Goal: Book appointment/travel/reservation

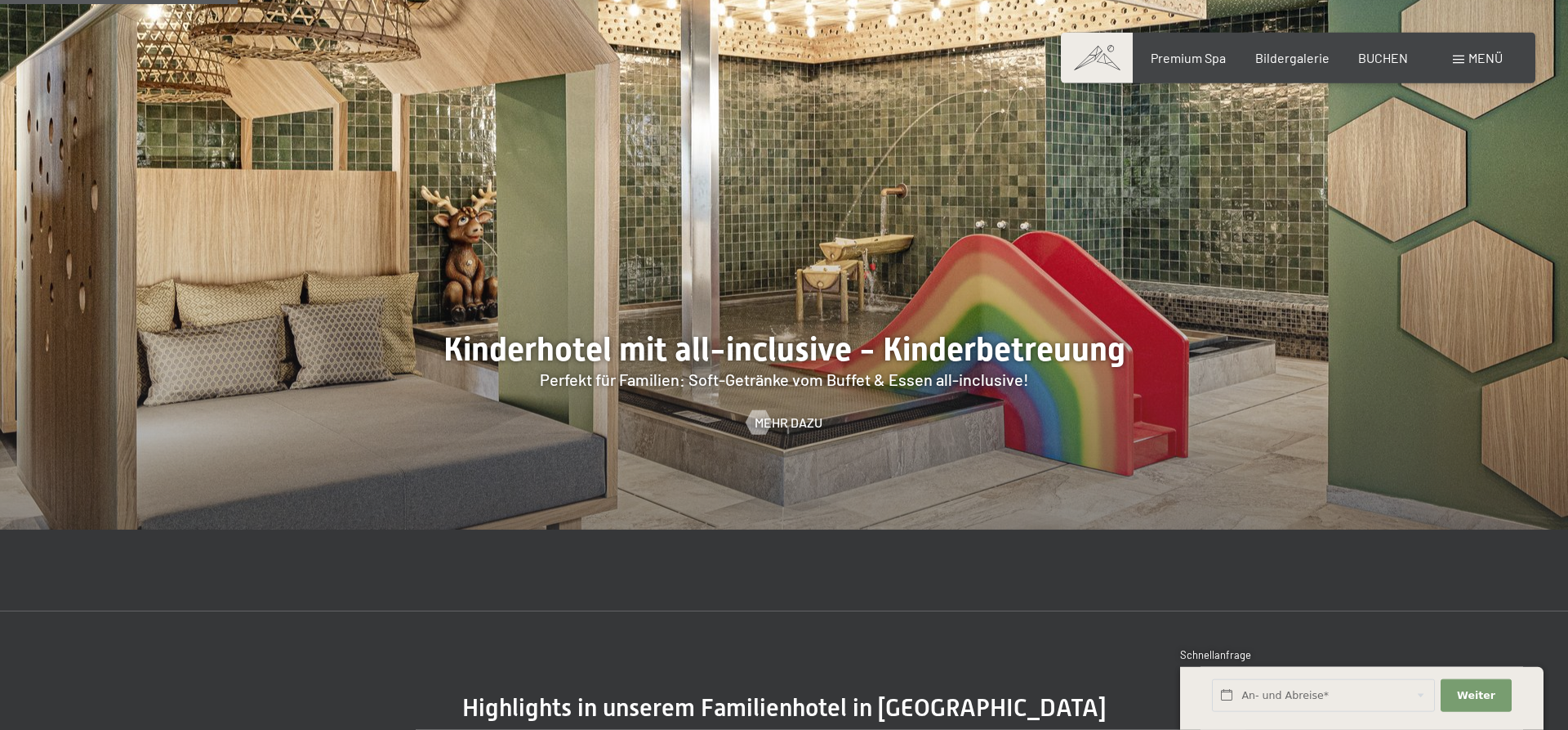
scroll to position [1528, 0]
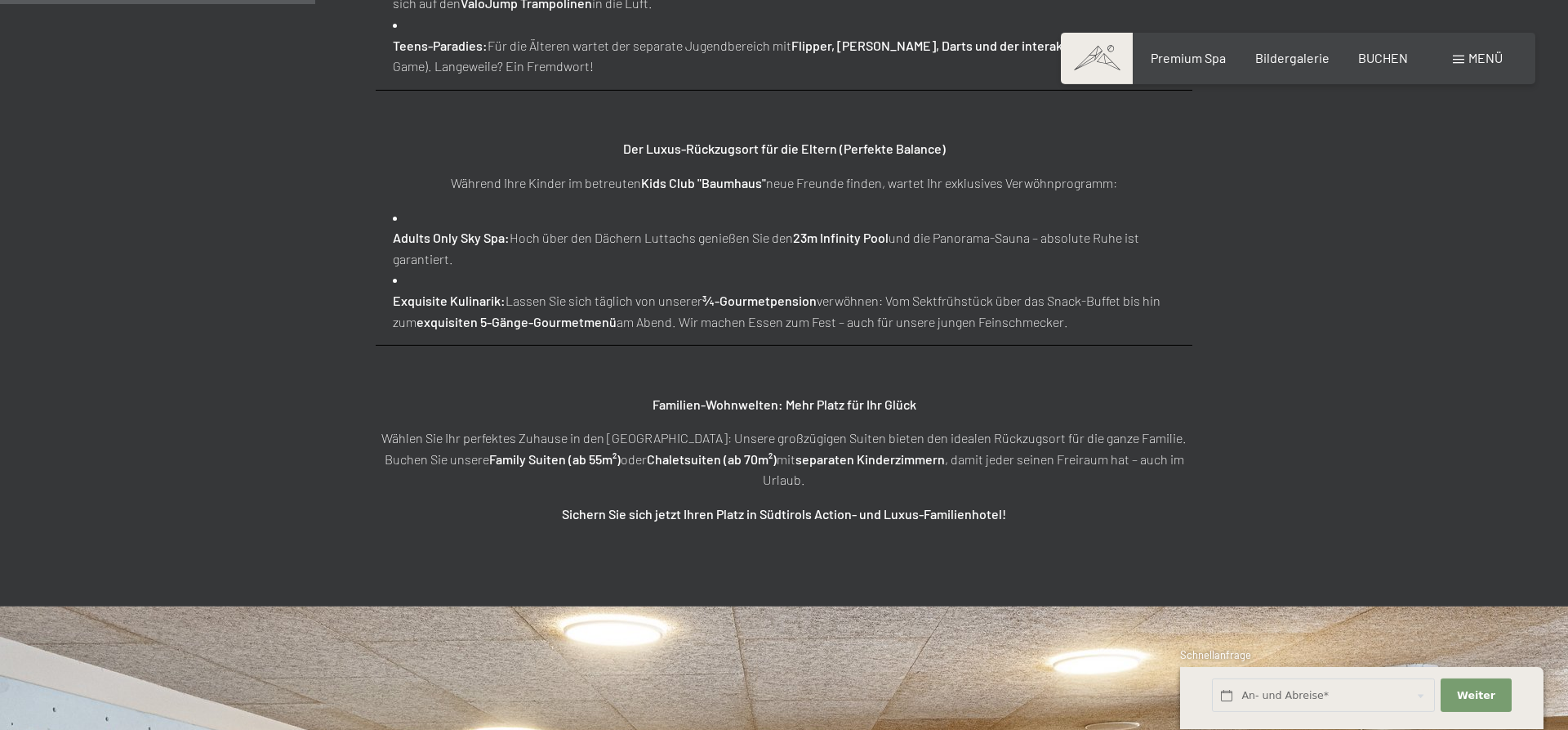
scroll to position [2642, 0]
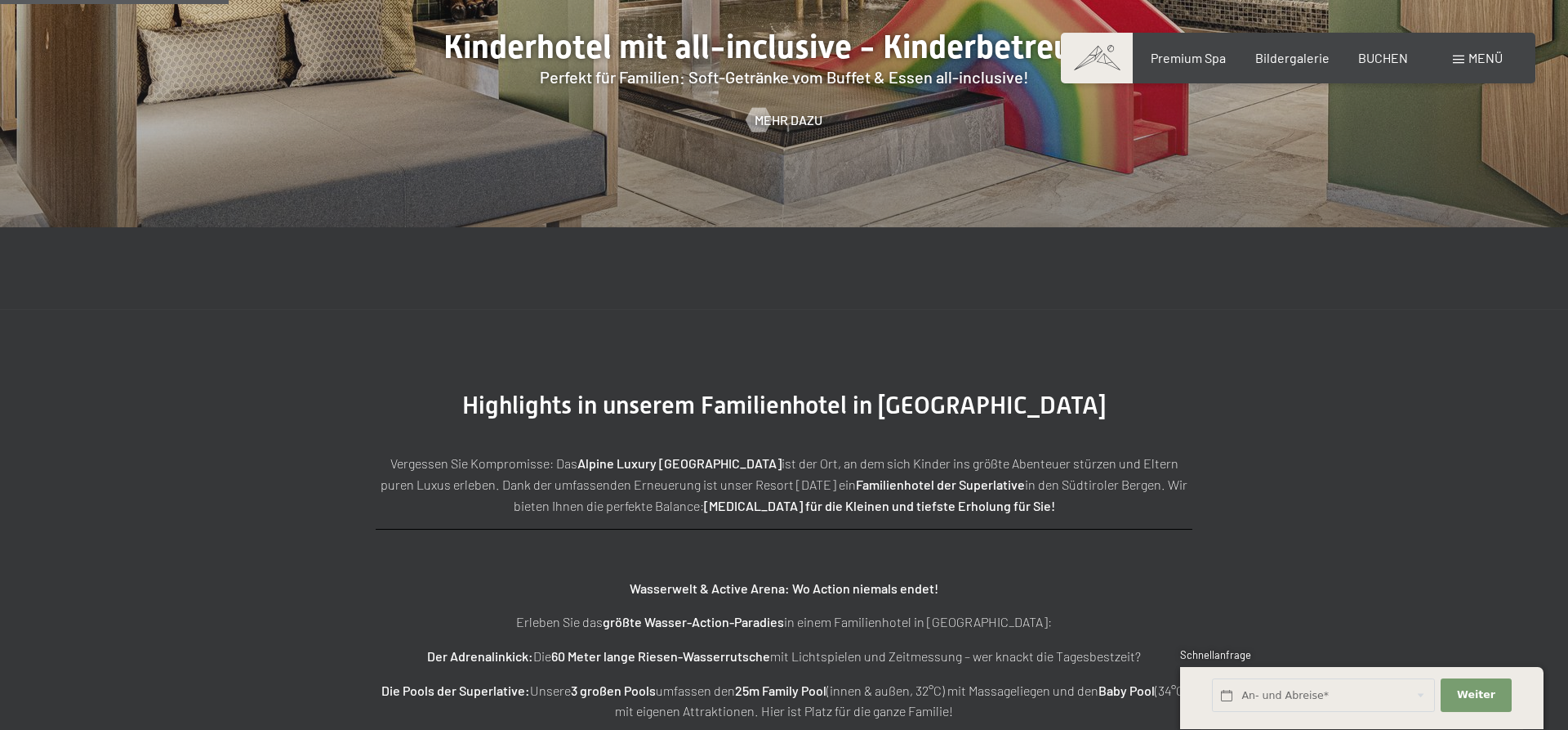
scroll to position [1946, 0]
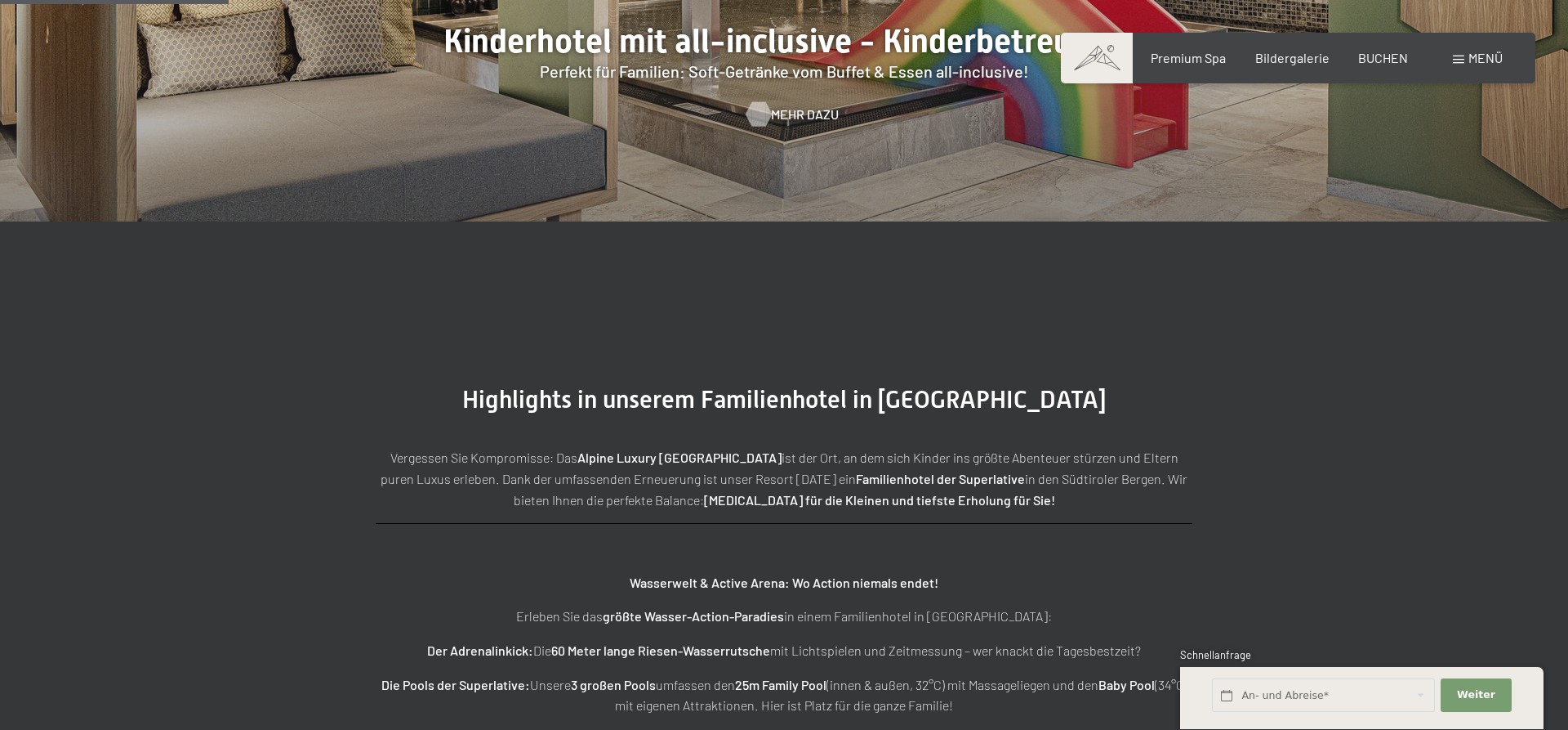
click at [808, 105] on span "Mehr dazu" at bounding box center [805, 114] width 68 height 18
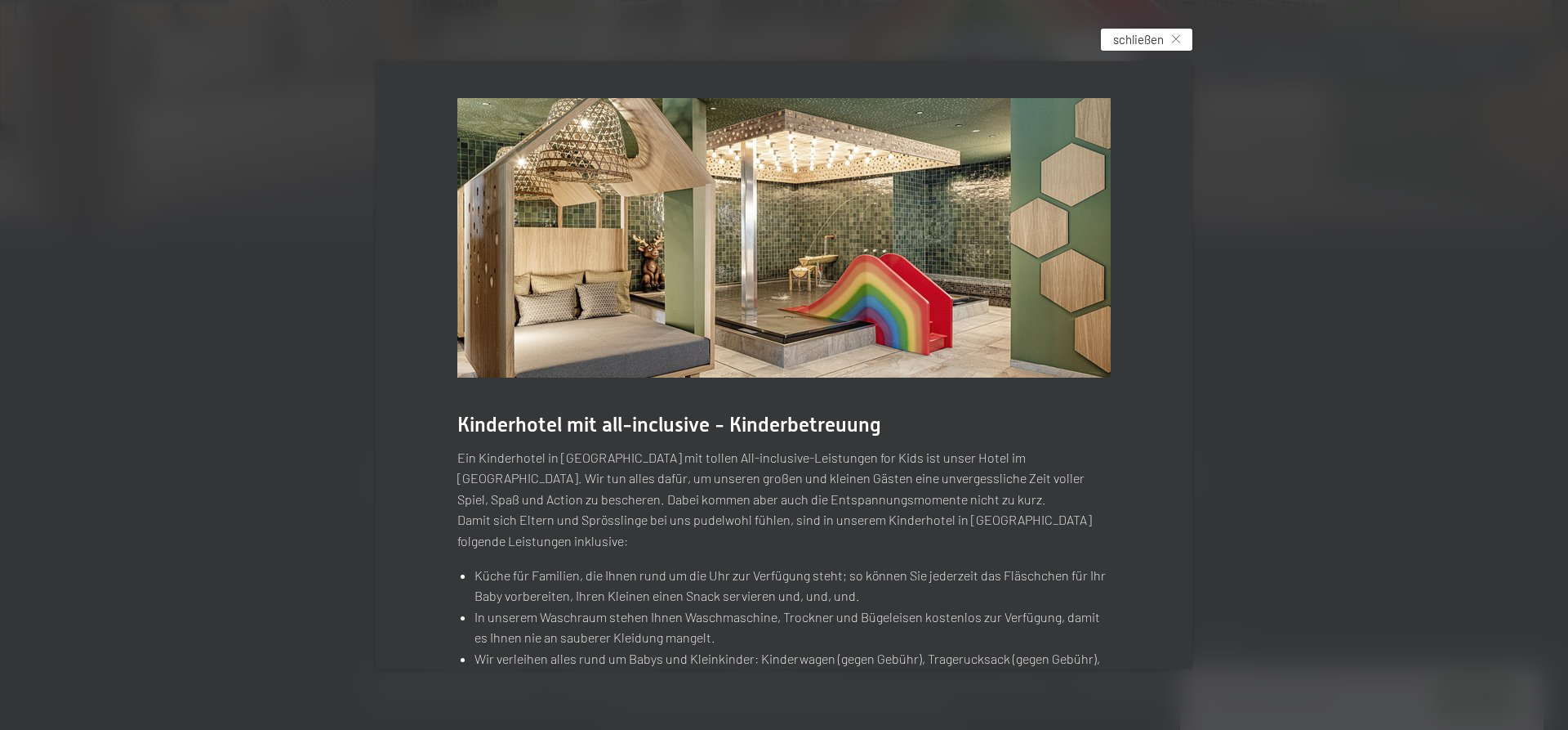
click at [1126, 43] on span "schließen" at bounding box center [1139, 39] width 51 height 17
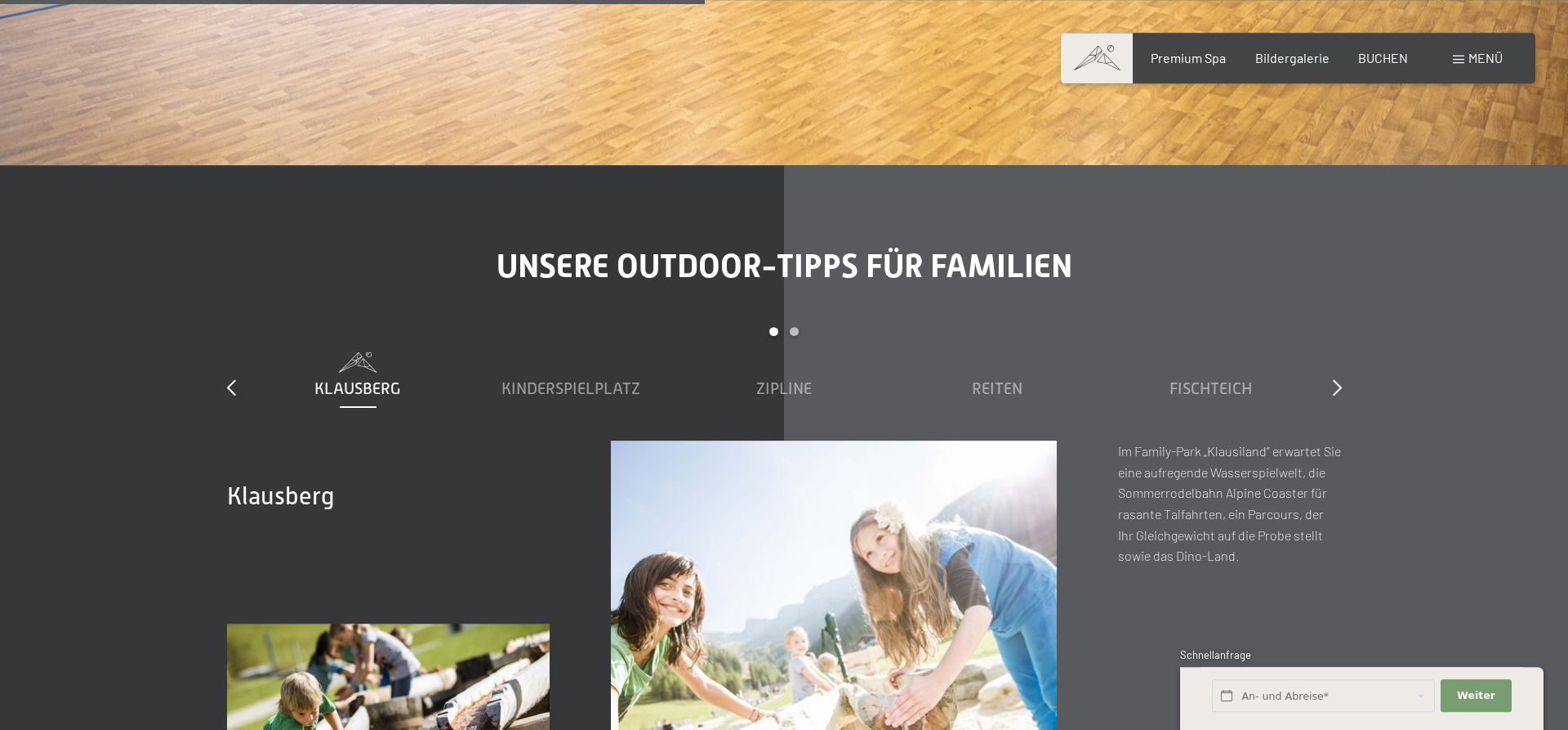
scroll to position [6392, 0]
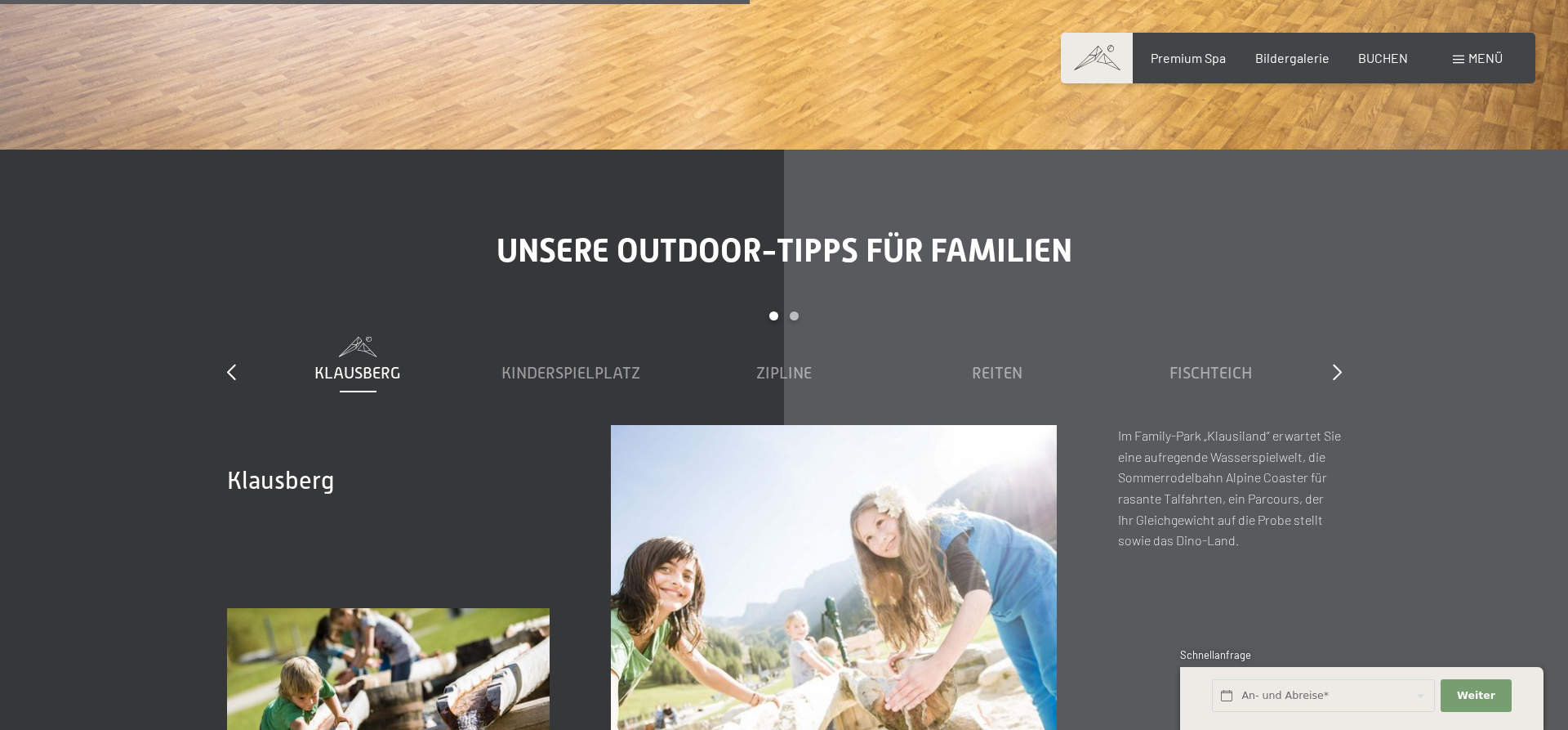
click at [797, 311] on div "Carousel Page 2" at bounding box center [795, 316] width 9 height 9
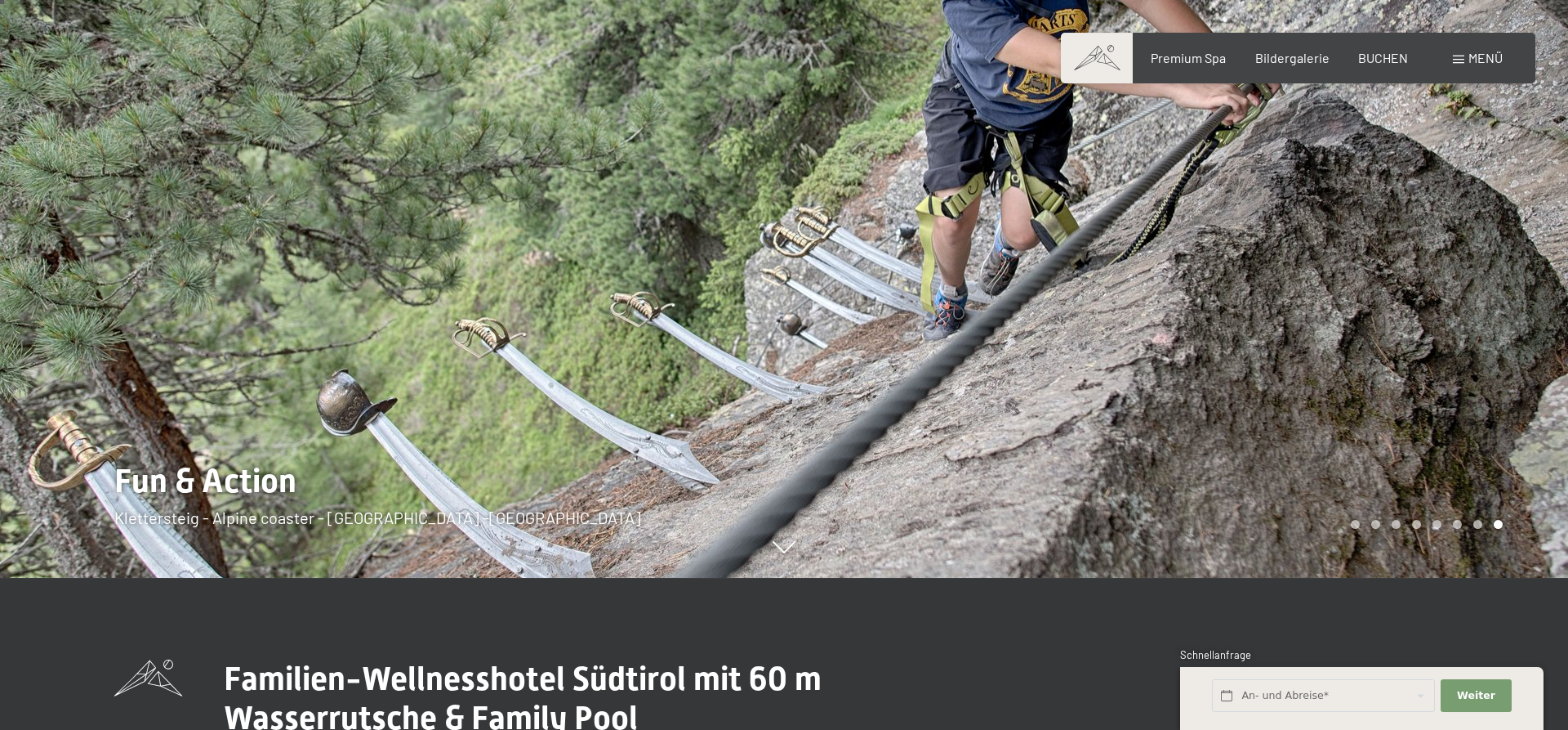
scroll to position [278, 0]
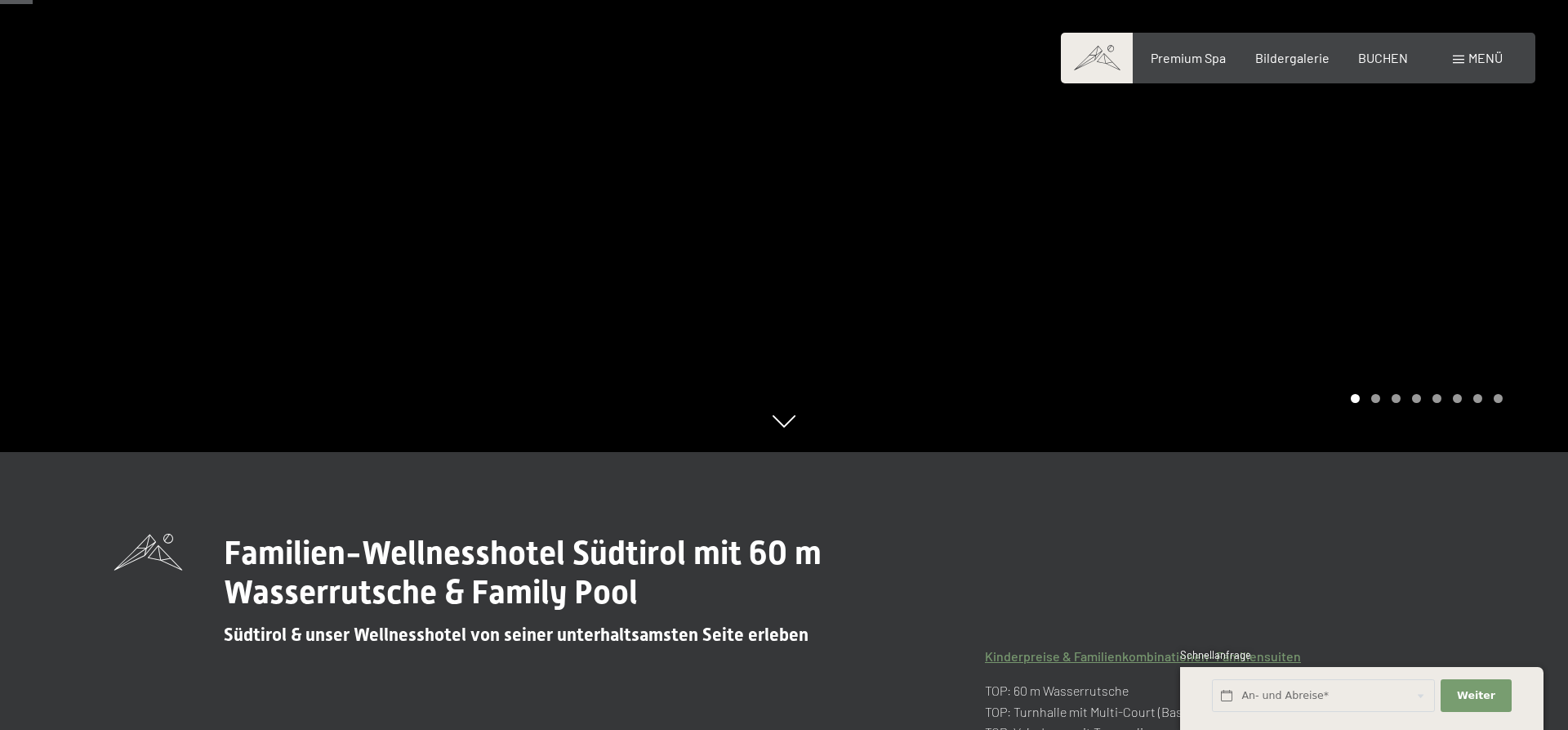
click at [1477, 58] on span "Menü" at bounding box center [1486, 57] width 34 height 15
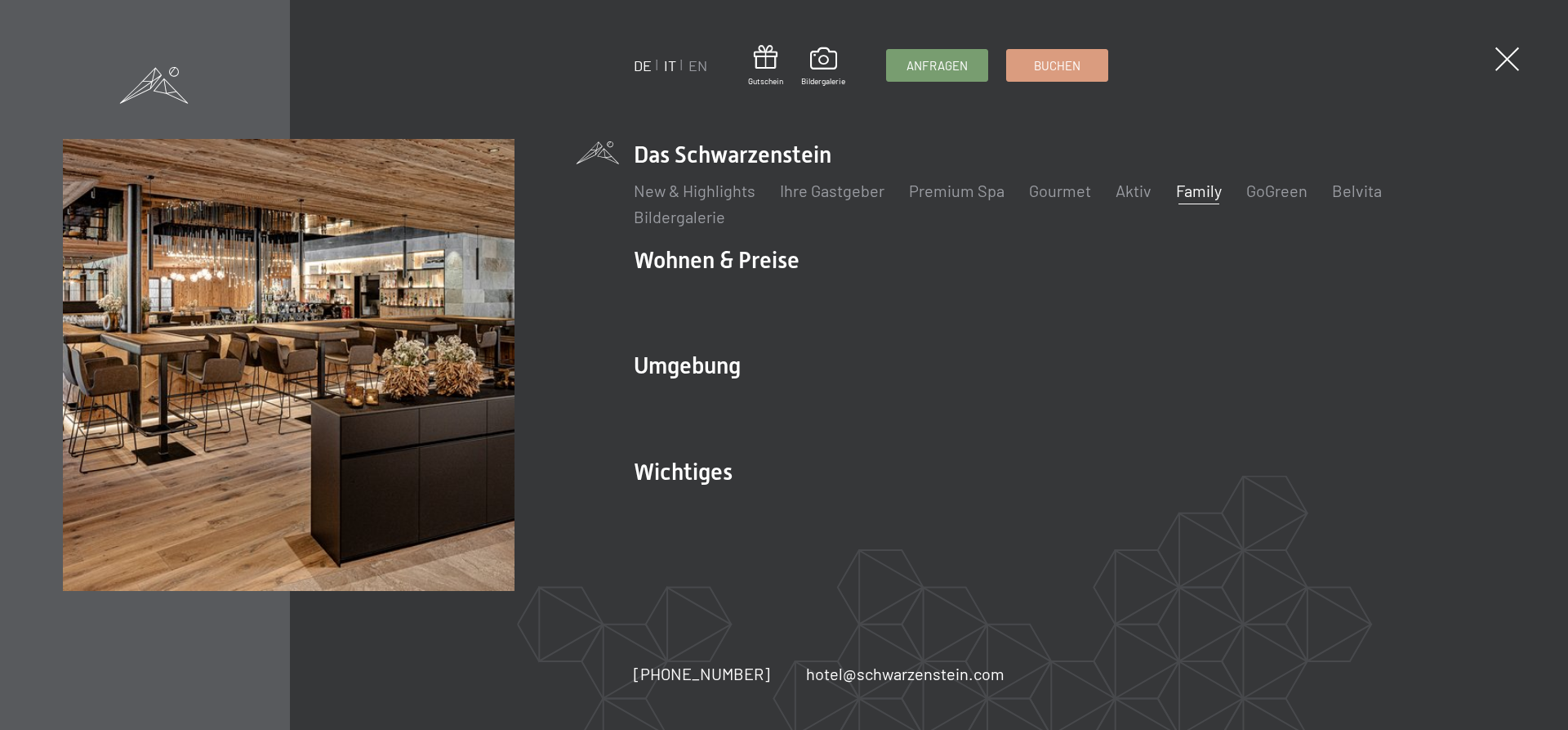
click at [676, 63] on link "IT" at bounding box center [671, 65] width 13 height 18
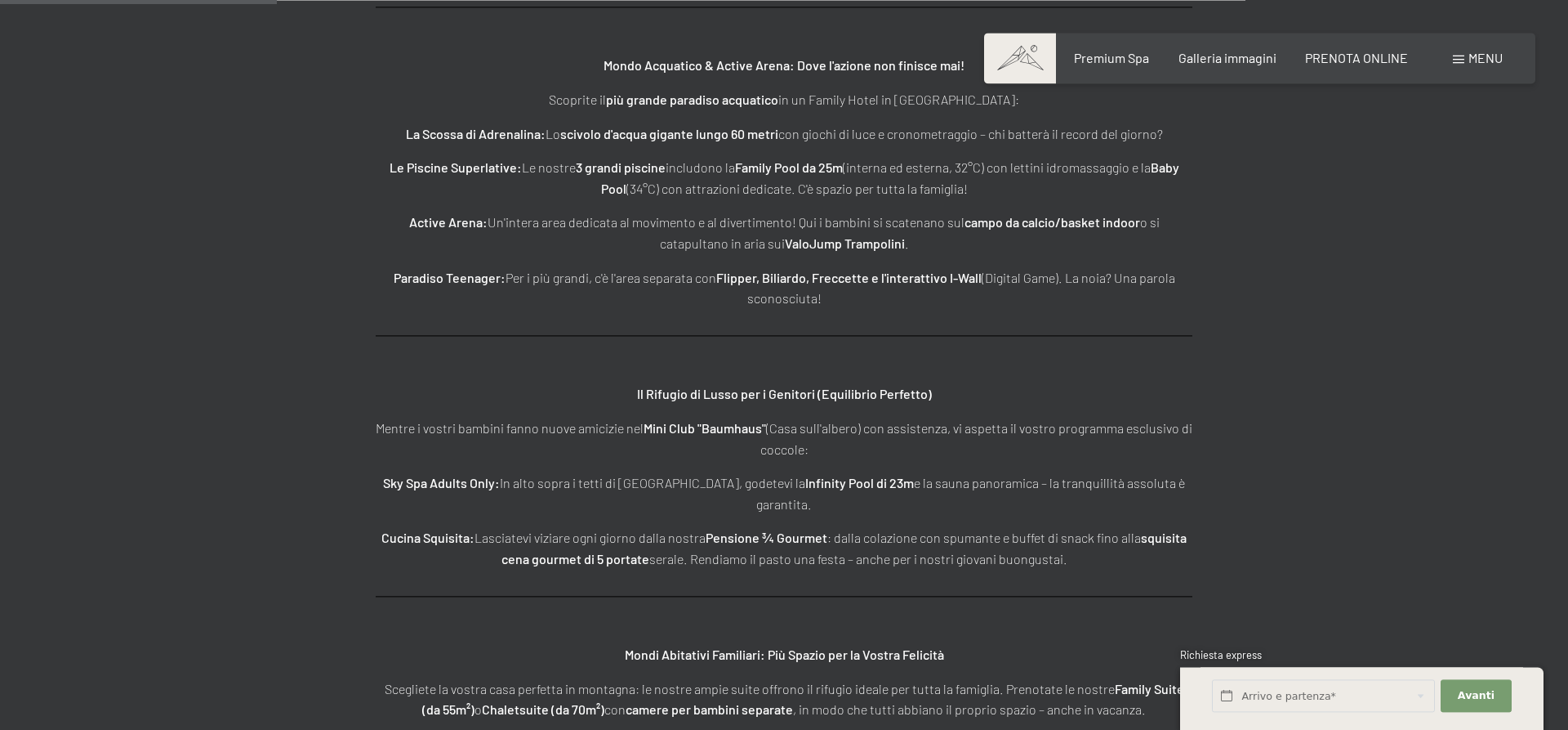
scroll to position [2363, 0]
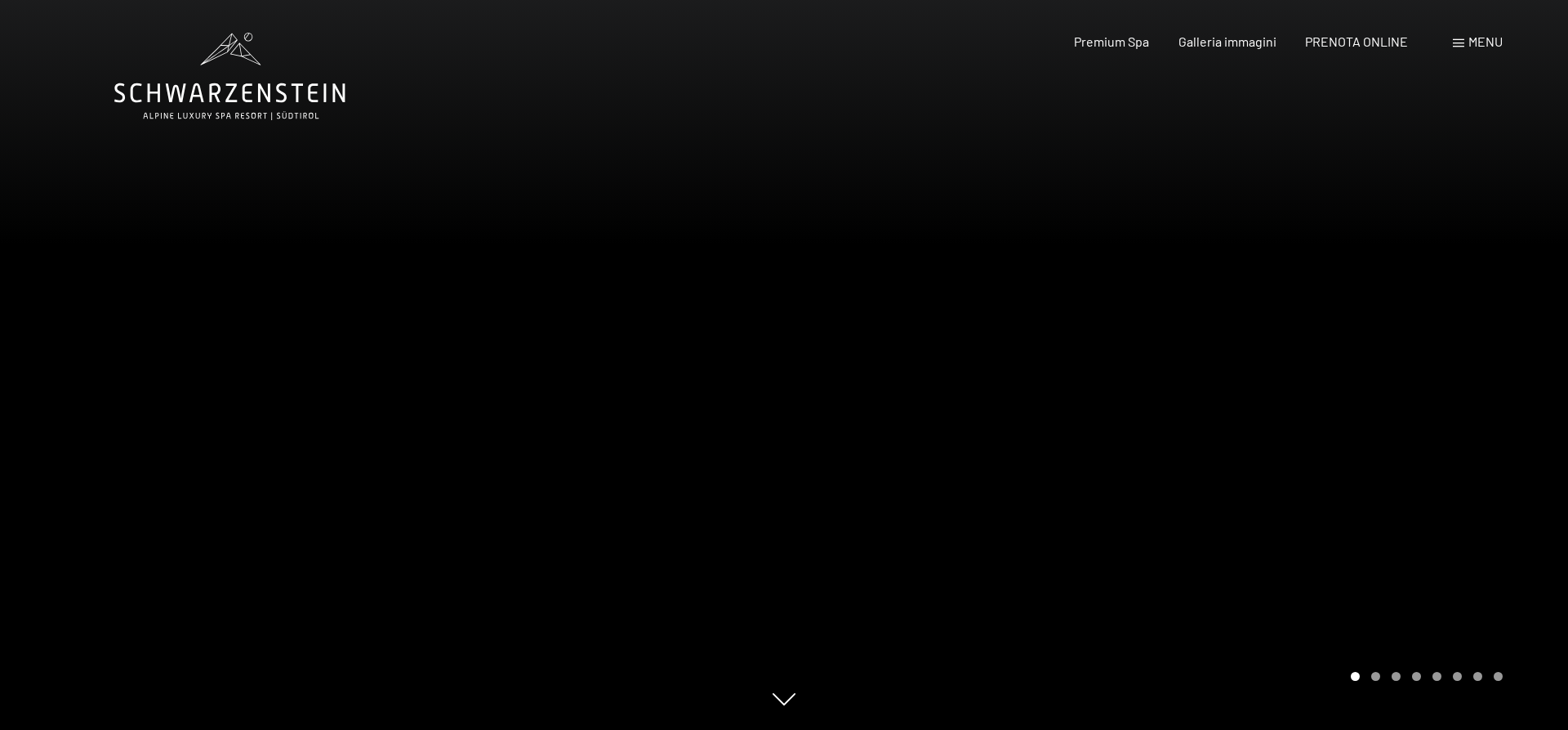
click at [1486, 45] on span "Menu" at bounding box center [1486, 41] width 34 height 15
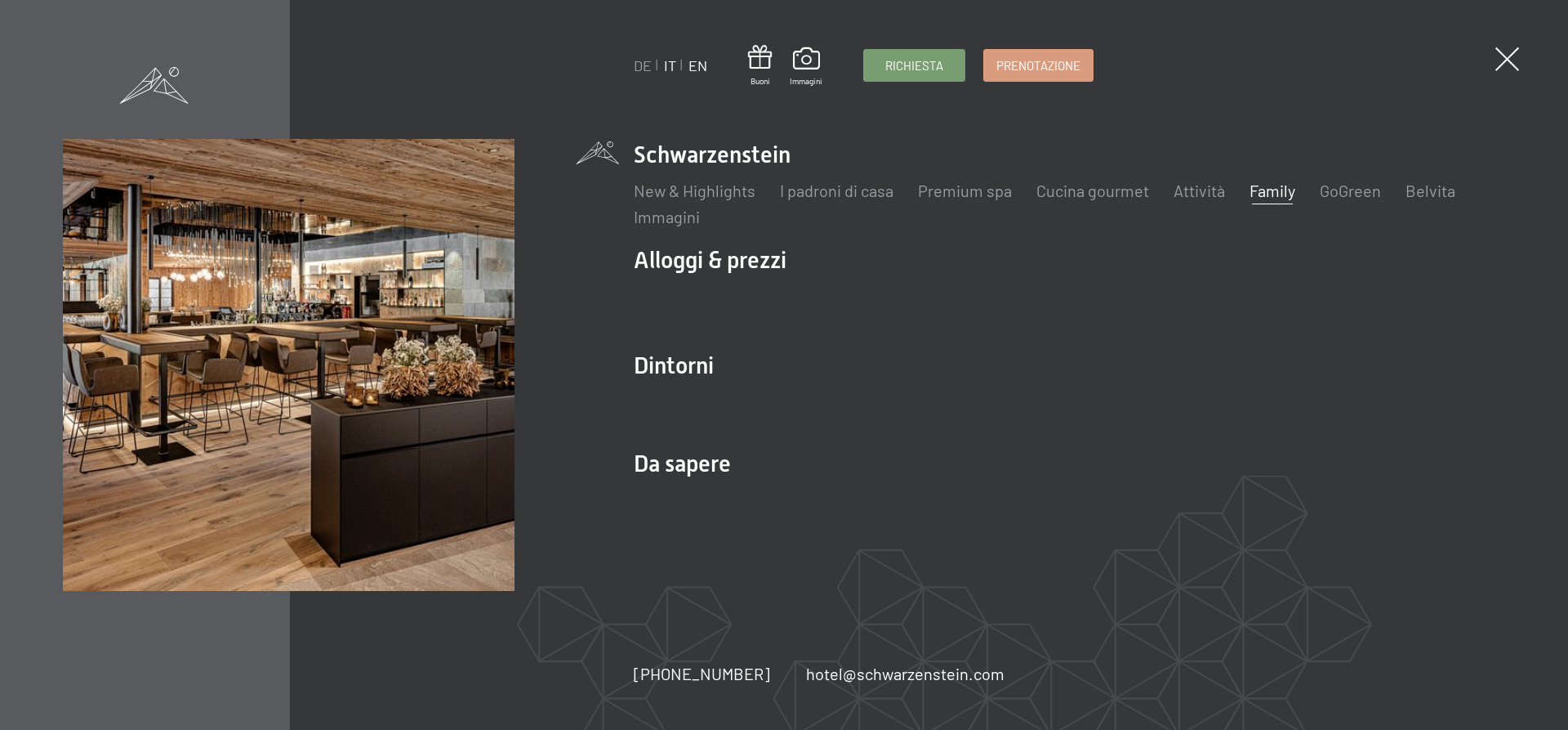
click at [699, 67] on link "EN" at bounding box center [698, 65] width 19 height 18
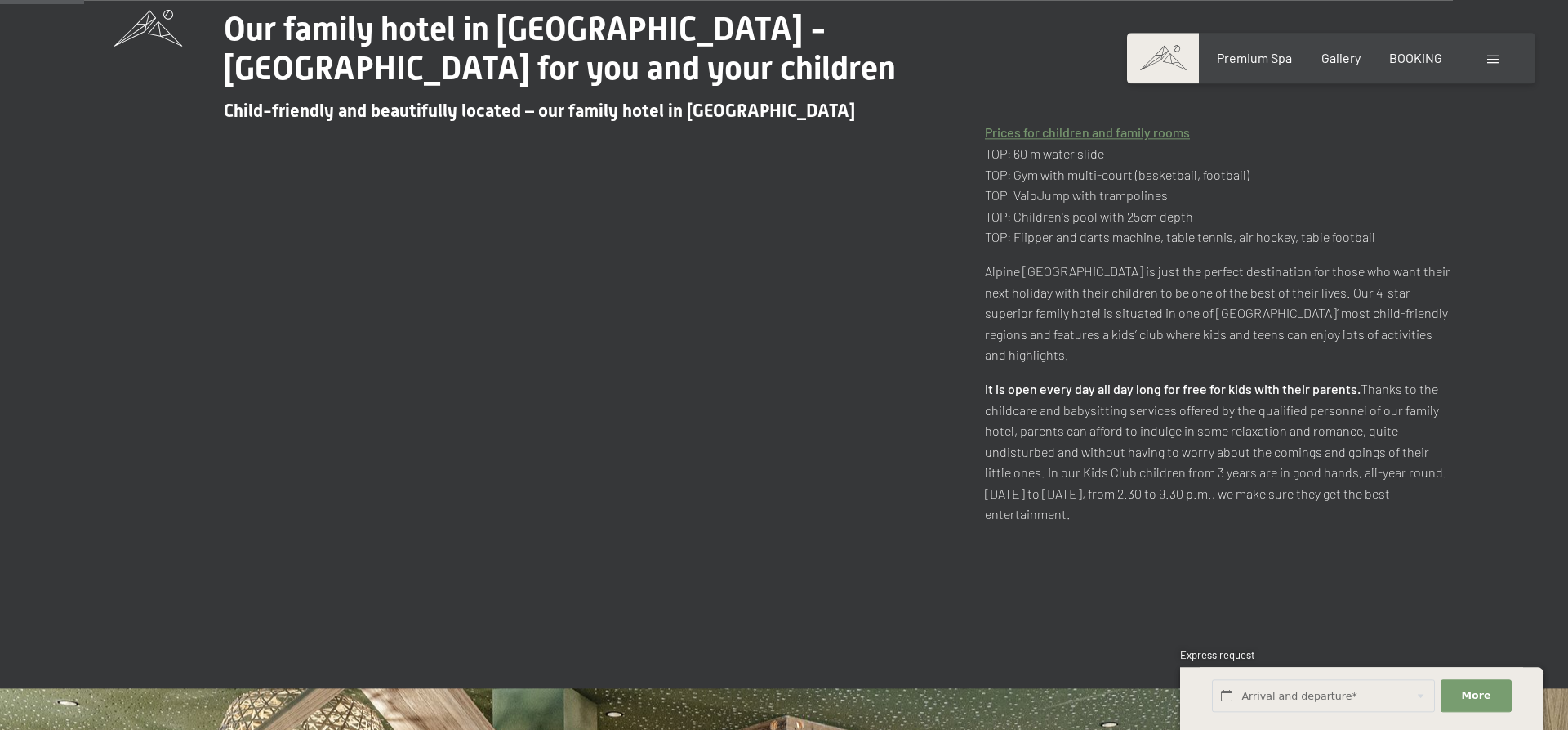
scroll to position [754, 0]
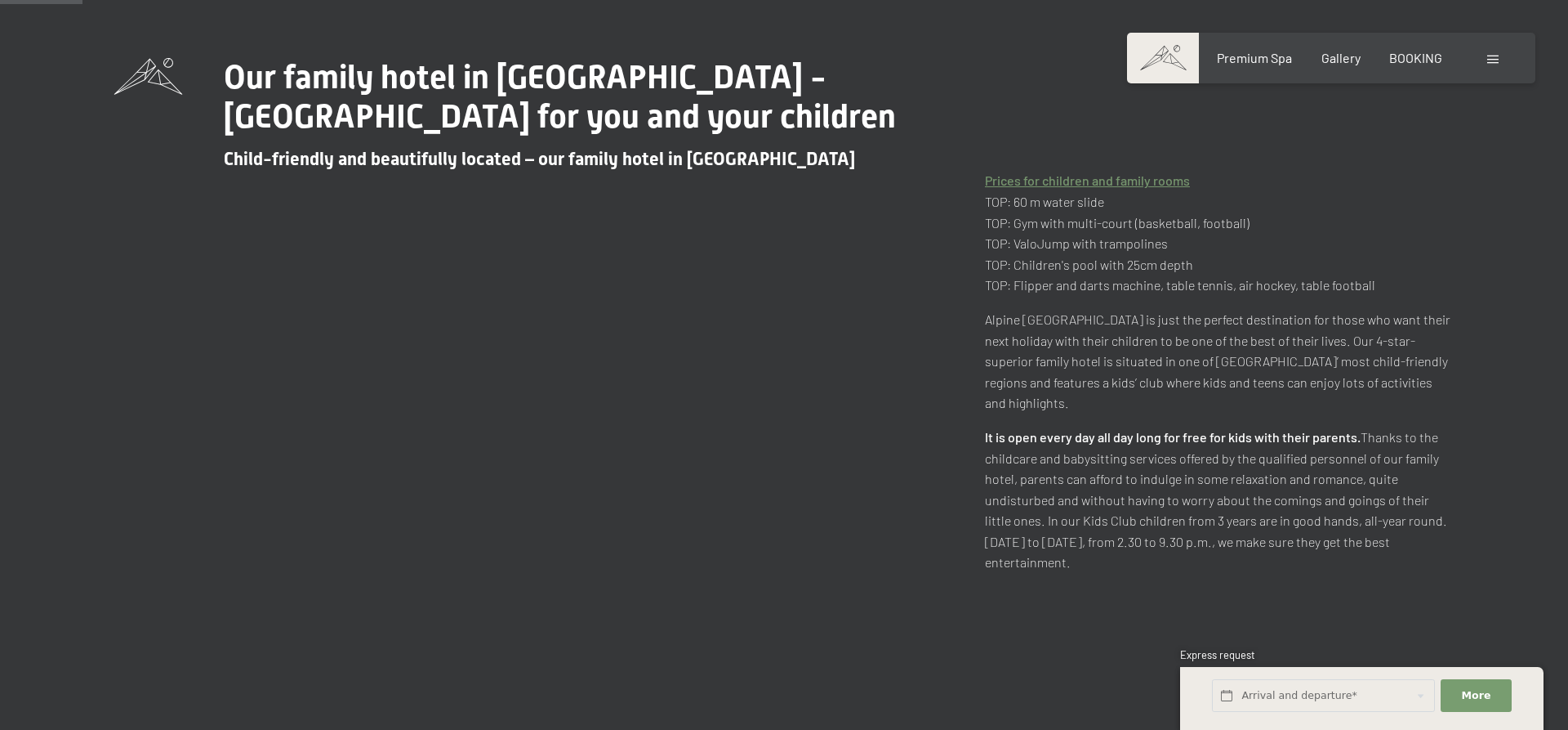
click at [1096, 429] on strong "It is open every day all day long for free for kids with their parents." at bounding box center [1173, 437] width 376 height 15
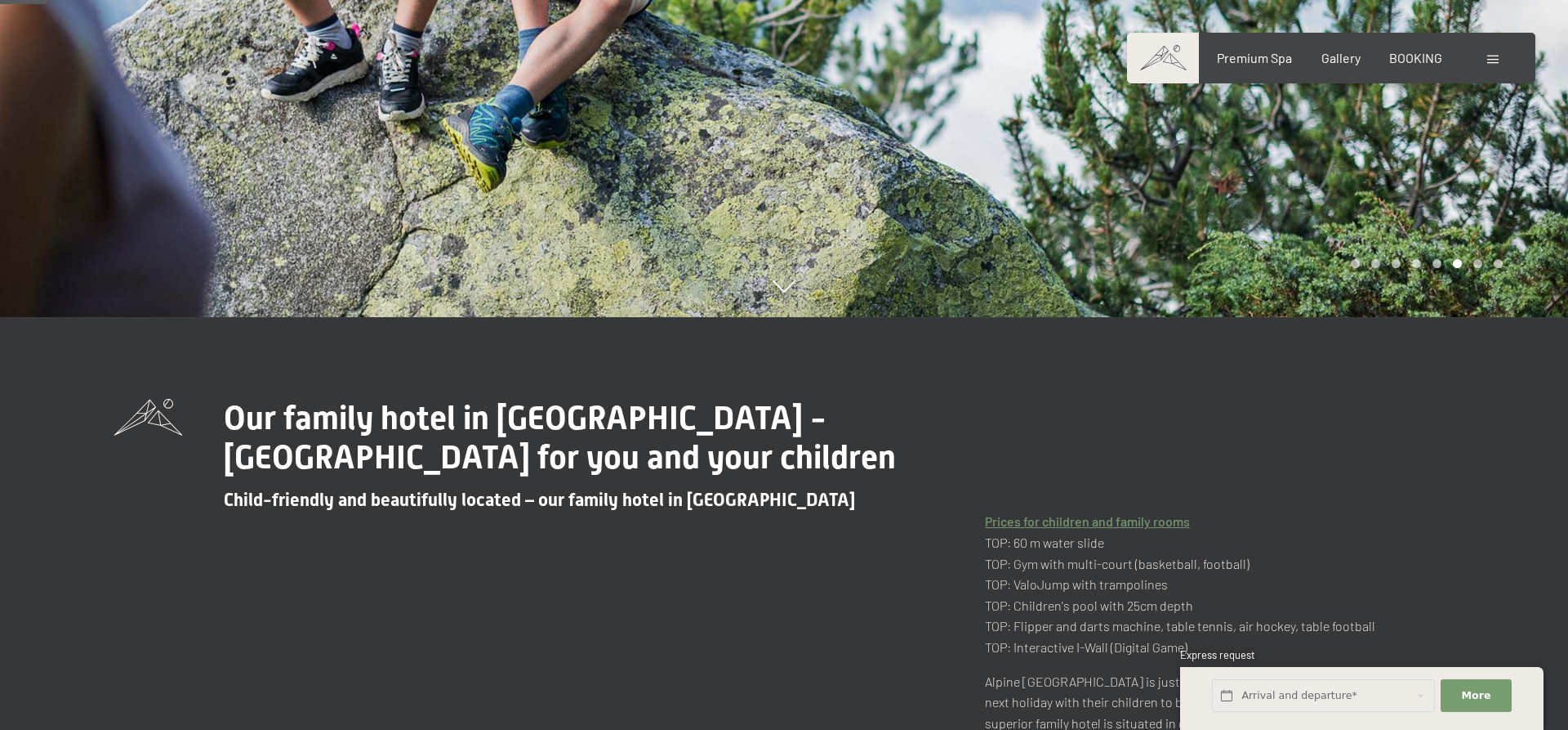
scroll to position [417, 0]
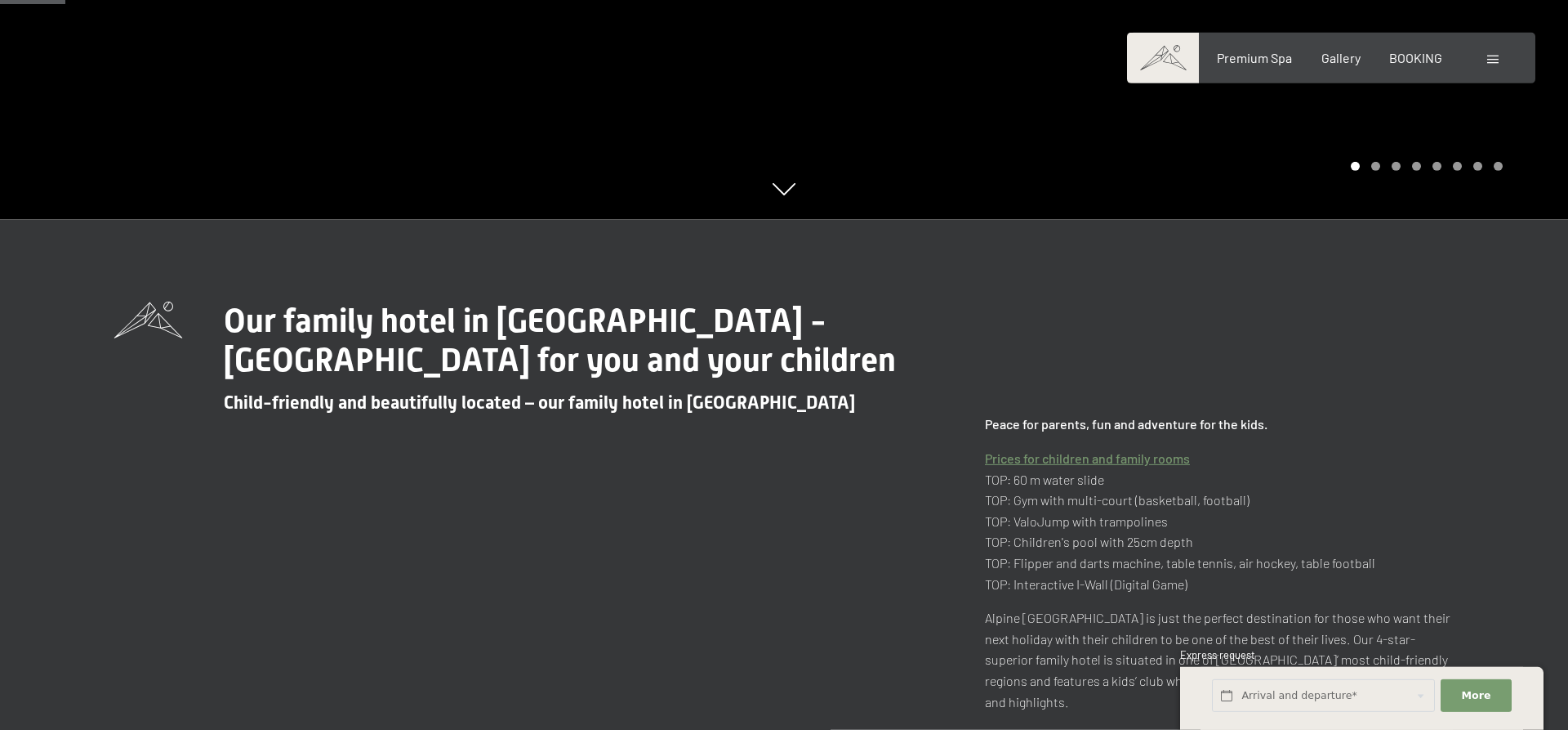
scroll to position [556, 0]
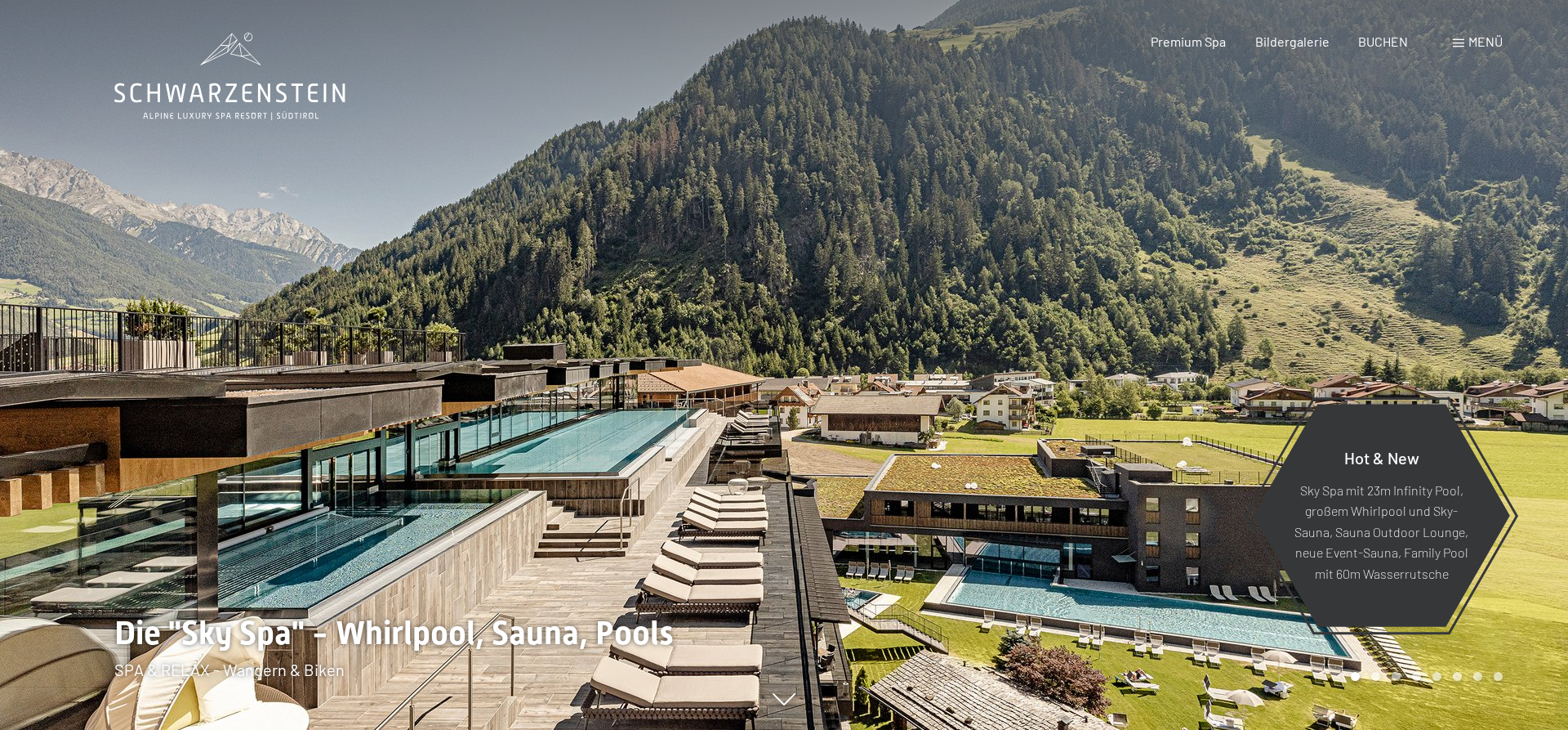
click at [1385, 44] on span "BUCHEN" at bounding box center [1383, 41] width 50 height 15
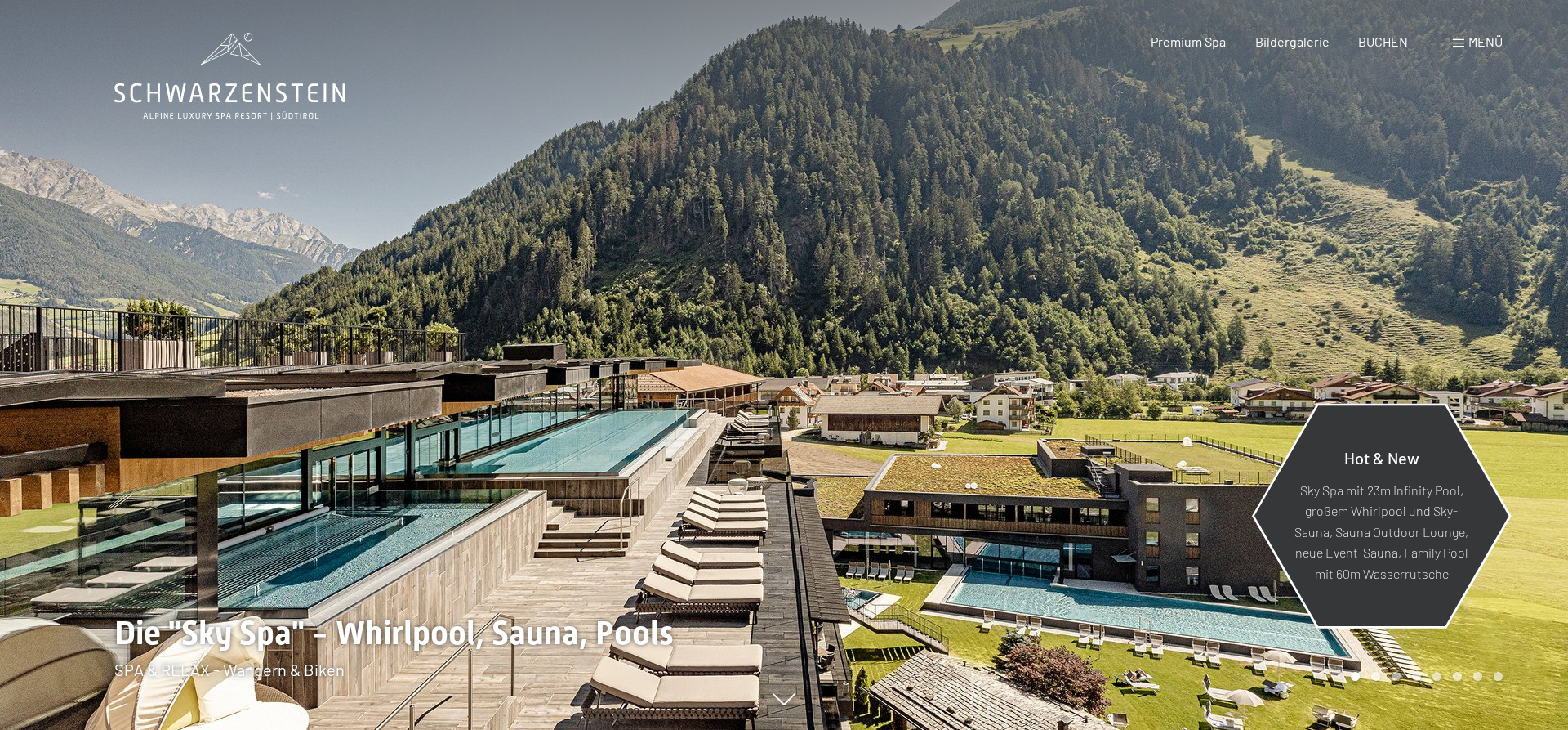
click at [1422, 575] on p "Sky Spa mit 23m Infinity Pool, großem Whirlpool und Sky-Sauna, Sauna Outdoor Lo…" at bounding box center [1381, 531] width 177 height 104
